Goal: Task Accomplishment & Management: Use online tool/utility

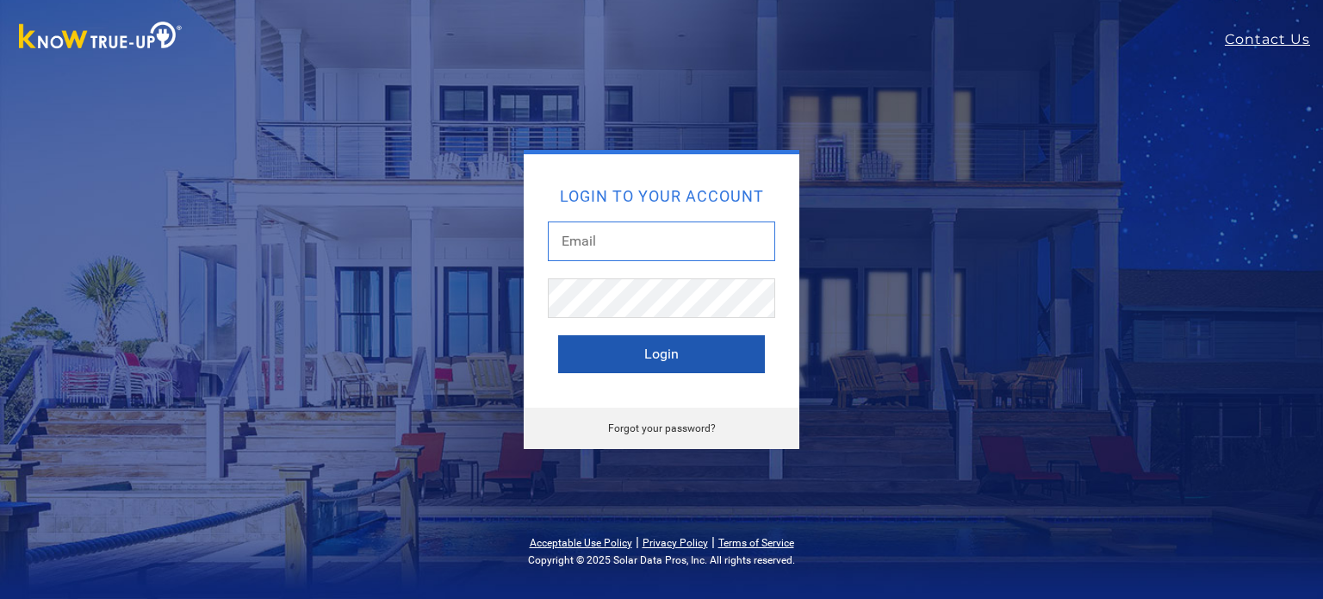
type input "[EMAIL_ADDRESS][DOMAIN_NAME]"
click at [720, 352] on button "Login" at bounding box center [661, 354] width 207 height 38
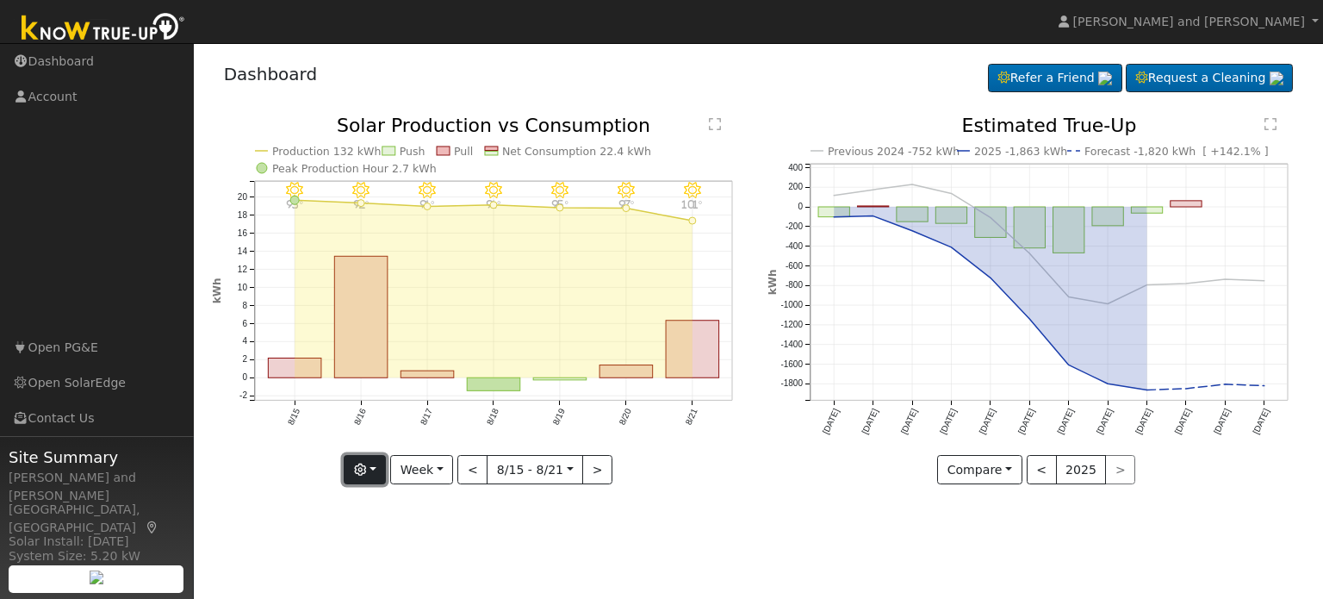
click at [366, 471] on icon "button" at bounding box center [360, 469] width 12 height 12
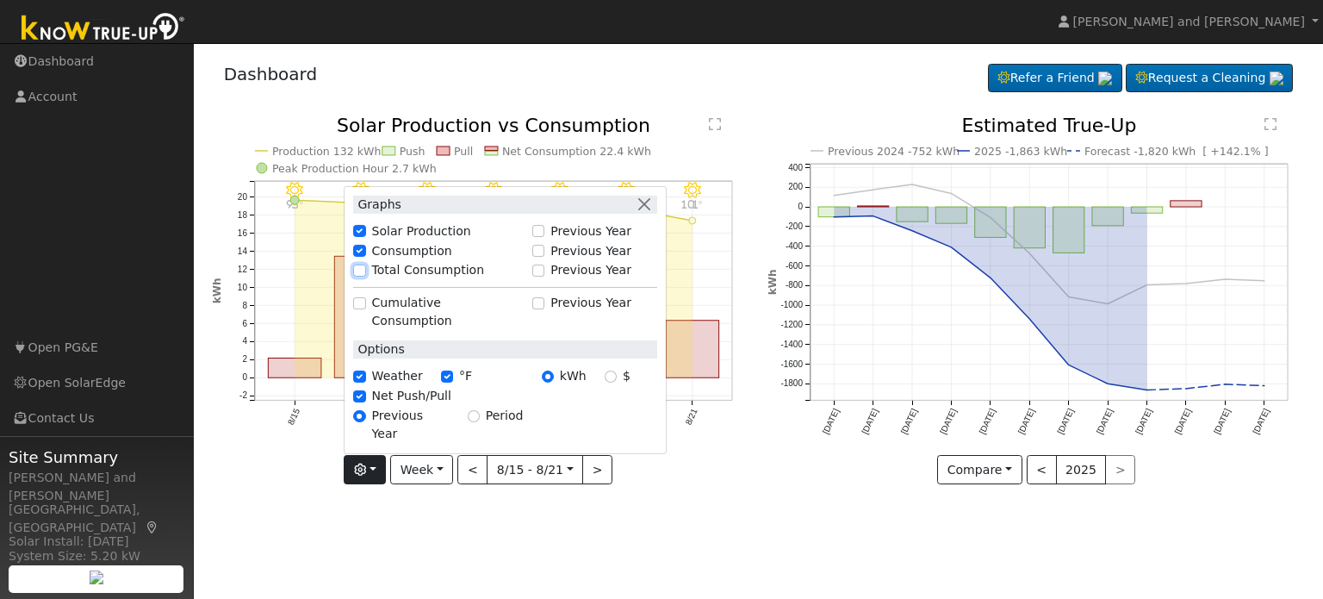
click at [365, 277] on input "Total Consumption" at bounding box center [359, 270] width 12 height 12
checkbox input "true"
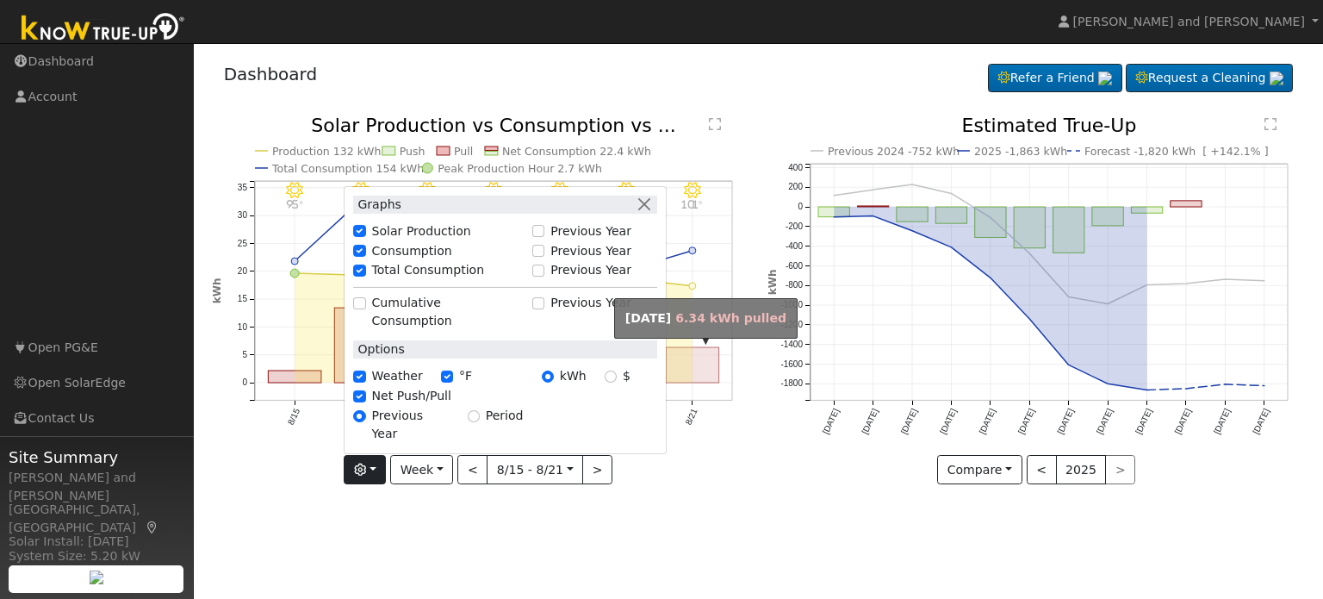
click at [691, 368] on rect "onclick=""" at bounding box center [692, 364] width 53 height 35
type input "[DATE]"
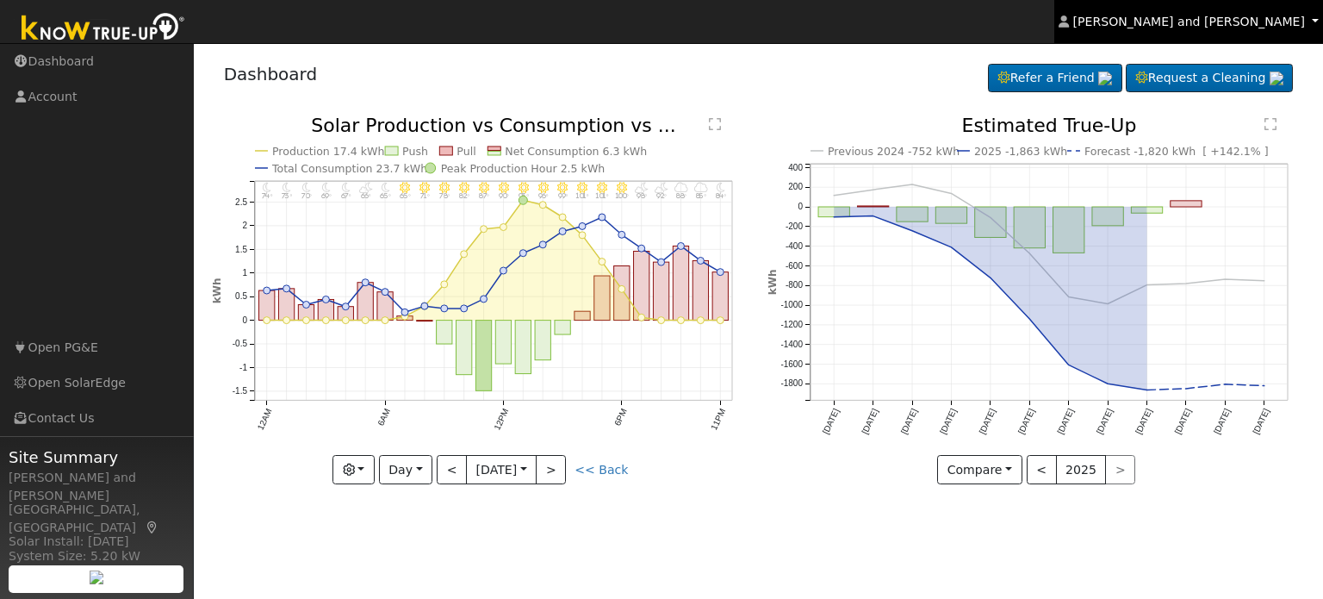
click at [1192, 19] on span "[PERSON_NAME] and [PERSON_NAME]" at bounding box center [1189, 22] width 232 height 14
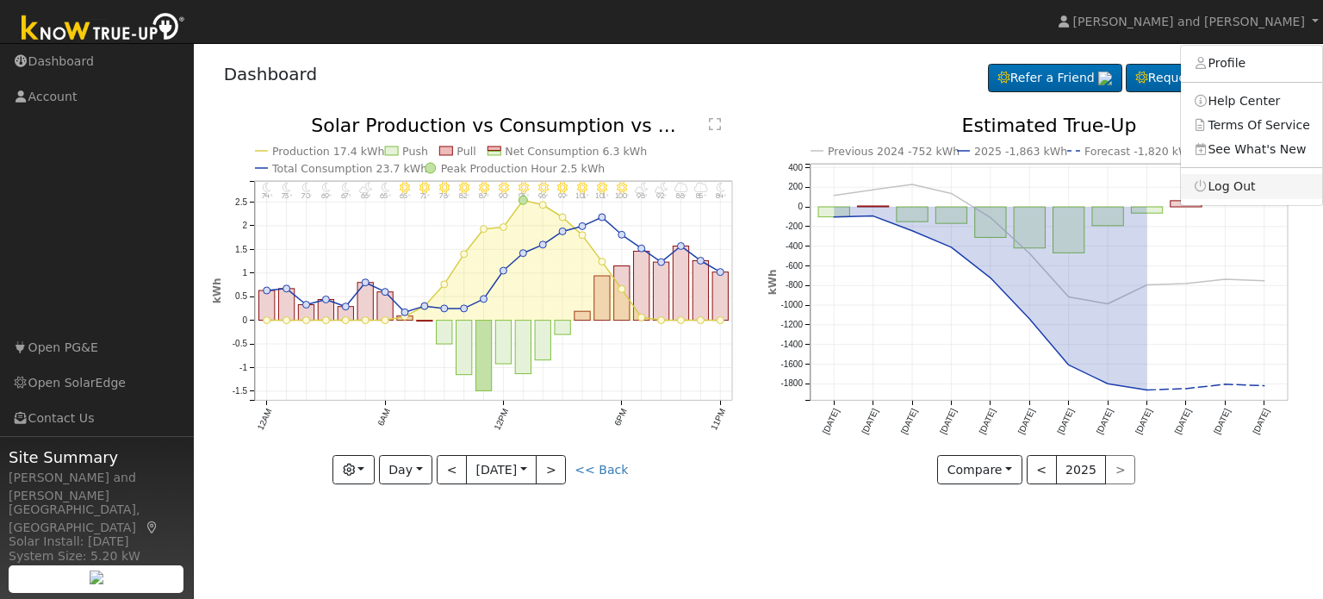
click at [1250, 190] on link "Log Out" at bounding box center [1251, 186] width 141 height 24
